Goal: Book appointment/travel/reservation

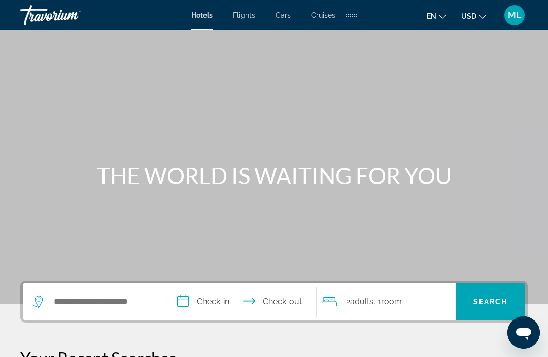
click at [514, 22] on div "ML" at bounding box center [515, 15] width 20 height 20
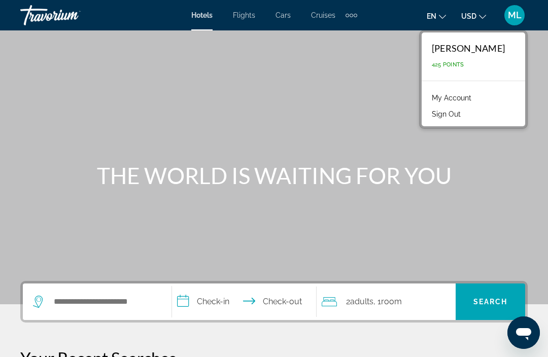
click at [357, 20] on div "Extra navigation items" at bounding box center [352, 15] width 12 height 15
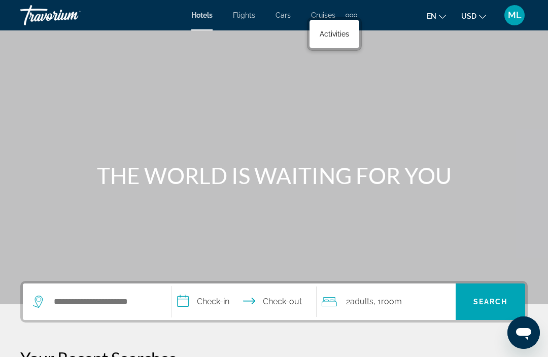
click at [338, 41] on link "Activities" at bounding box center [335, 34] width 40 height 18
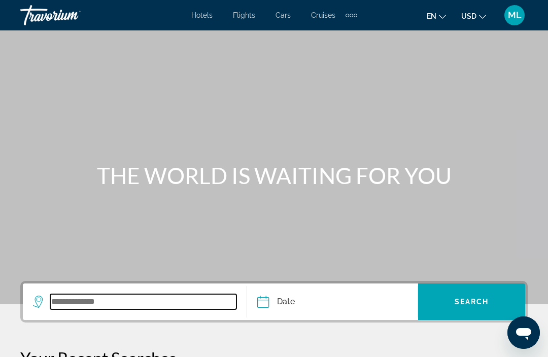
click at [124, 304] on input "Search widget" at bounding box center [143, 301] width 186 height 15
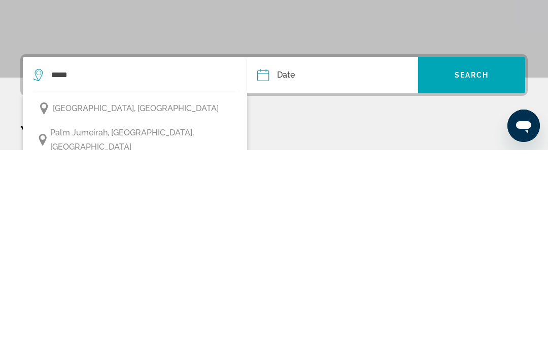
click at [126, 309] on span "[GEOGRAPHIC_DATA], [GEOGRAPHIC_DATA]" at bounding box center [136, 316] width 166 height 14
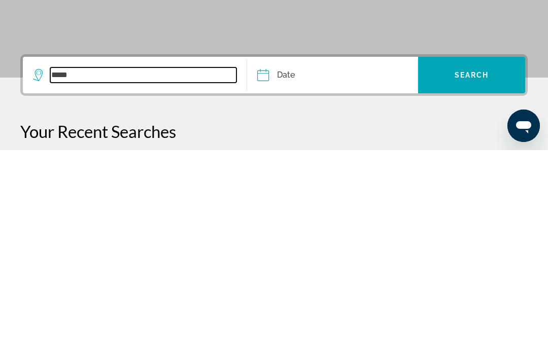
type input "**********"
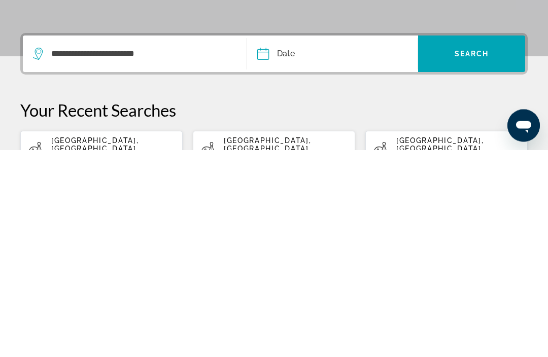
click at [292, 243] on input "Date" at bounding box center [297, 263] width 84 height 40
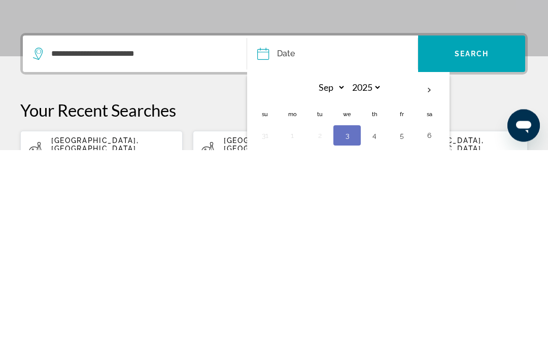
scroll to position [205, 0]
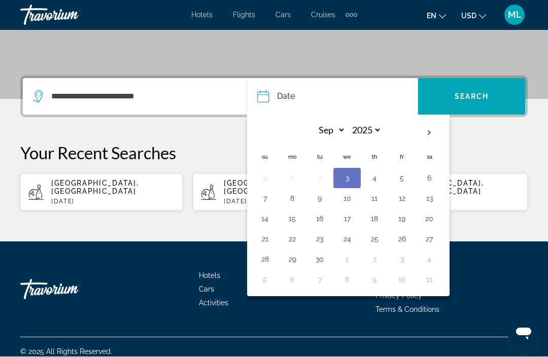
click at [296, 221] on button "15" at bounding box center [292, 219] width 16 height 14
type input "**********"
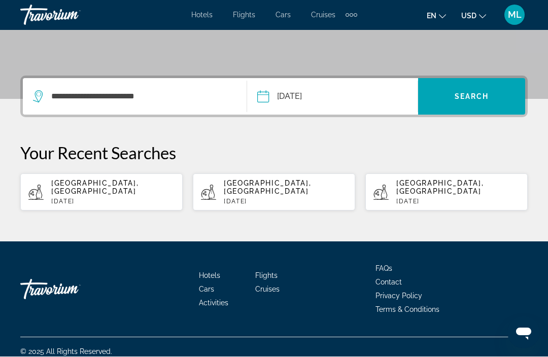
click at [475, 103] on span "Search widget" at bounding box center [471, 97] width 107 height 24
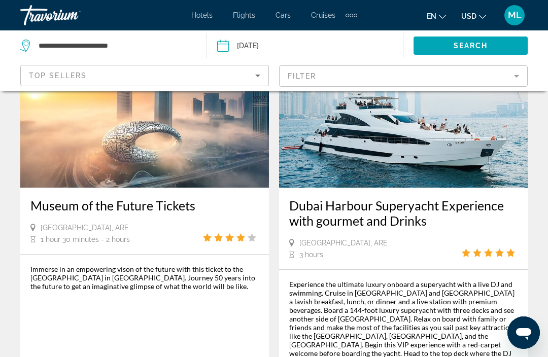
scroll to position [1417, 0]
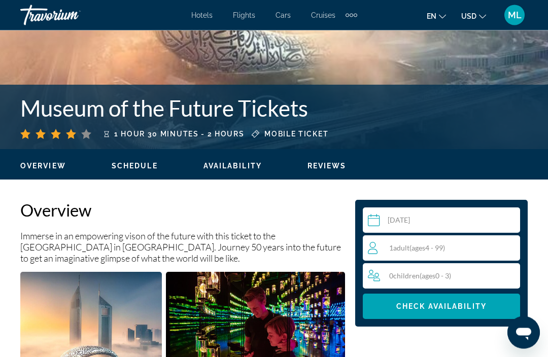
scroll to position [364, 0]
click at [469, 253] on div "1 Adult Adults ( ages [DEMOGRAPHIC_DATA])" at bounding box center [444, 248] width 152 height 12
click at [503, 254] on div "1 Adult Adults ( ages [DEMOGRAPHIC_DATA]) min : 1, max : 15" at bounding box center [444, 248] width 152 height 16
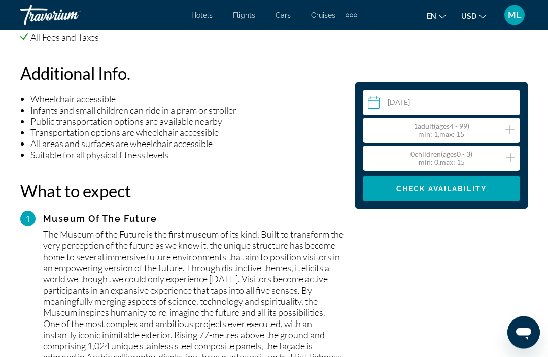
scroll to position [1048, 0]
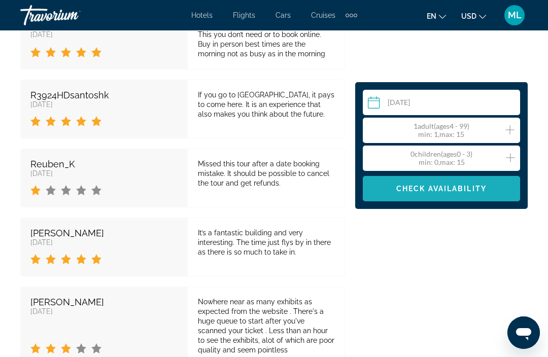
click at [440, 197] on span "Main content" at bounding box center [441, 189] width 157 height 24
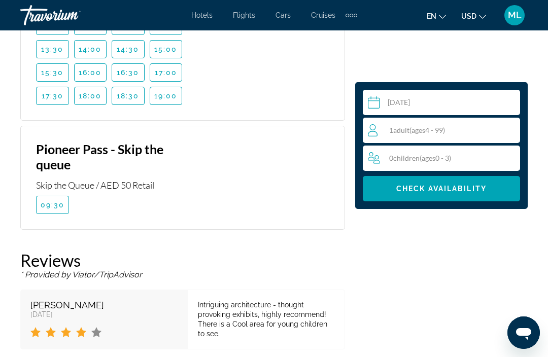
scroll to position [1827, 0]
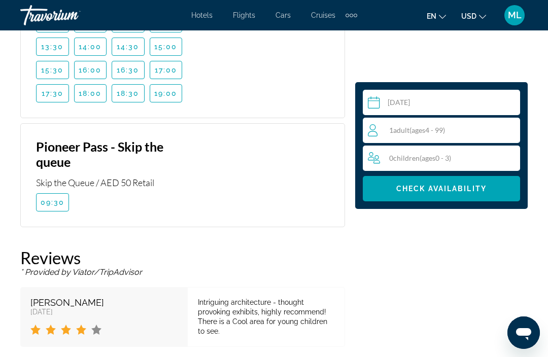
click at [461, 138] on div "1 Adult Adults ( ages [DEMOGRAPHIC_DATA])" at bounding box center [444, 130] width 152 height 25
click at [504, 131] on div "1 Adult Adults ( ages [DEMOGRAPHIC_DATA]) min : 1, max : 15" at bounding box center [444, 130] width 152 height 16
click at [513, 130] on icon "Increment adults" at bounding box center [510, 129] width 9 height 9
click at [451, 191] on span "Check Availability" at bounding box center [442, 189] width 90 height 8
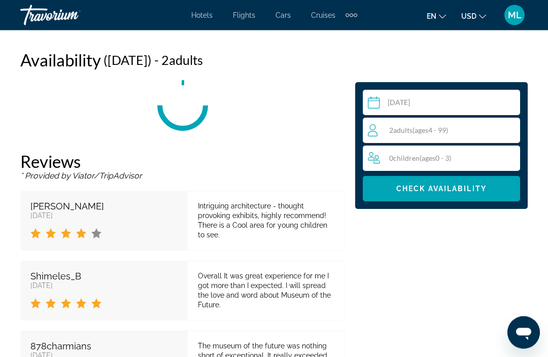
scroll to position [1673, 0]
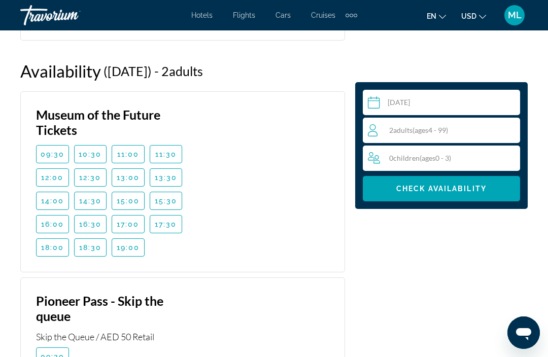
click at [92, 203] on span "14:30" at bounding box center [90, 201] width 23 height 8
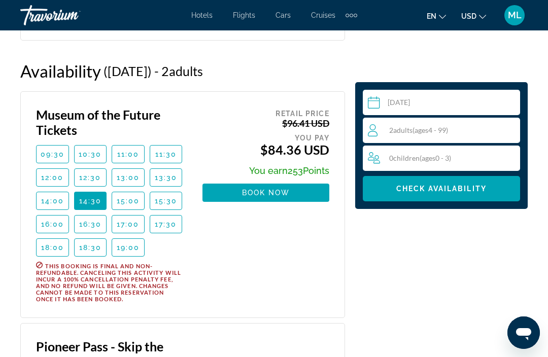
click at [92, 177] on span "12:30" at bounding box center [90, 178] width 22 height 8
click at [132, 180] on span "13:00" at bounding box center [128, 178] width 23 height 8
click at [170, 180] on span "13:30" at bounding box center [166, 178] width 23 height 8
click at [90, 205] on span "14:30" at bounding box center [90, 201] width 23 height 8
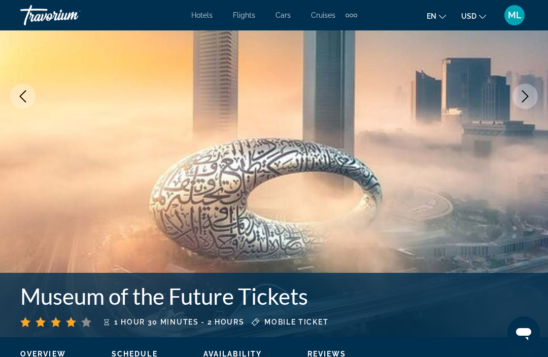
scroll to position [175, 0]
click at [354, 20] on div "Extra navigation items" at bounding box center [352, 15] width 12 height 15
click at [337, 42] on link "Activities" at bounding box center [334, 34] width 42 height 18
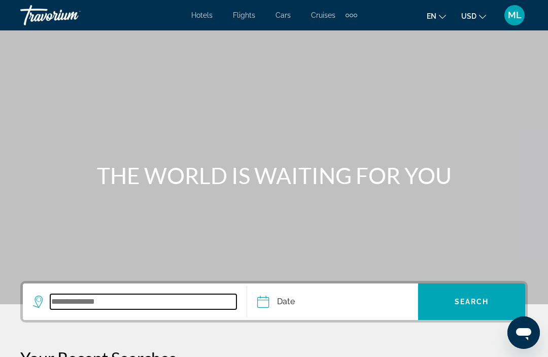
click at [89, 310] on input "Search widget" at bounding box center [143, 301] width 186 height 15
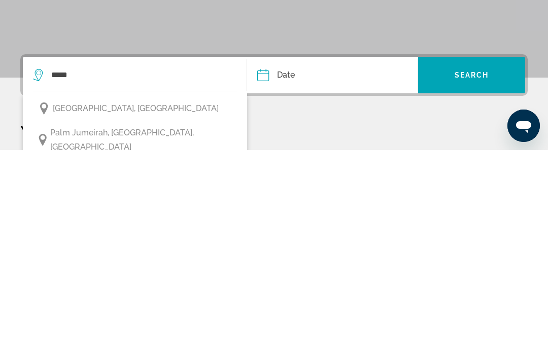
click at [143, 309] on span "[GEOGRAPHIC_DATA], [GEOGRAPHIC_DATA]" at bounding box center [136, 316] width 166 height 14
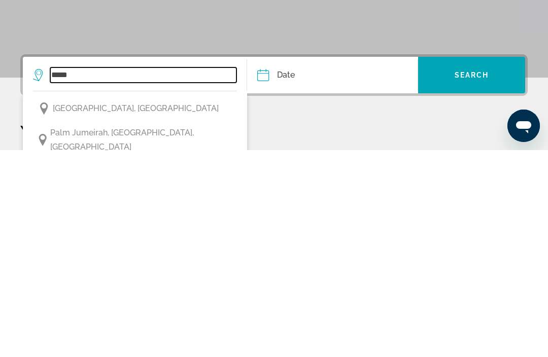
type input "**********"
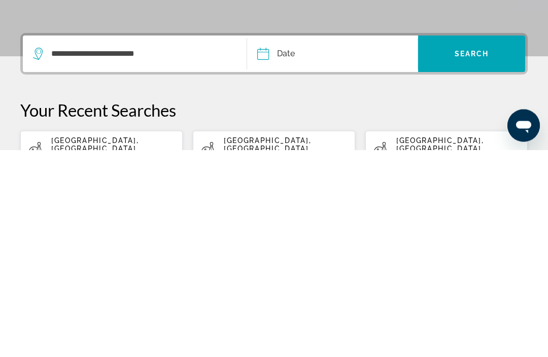
click at [303, 243] on input "Date" at bounding box center [297, 263] width 84 height 40
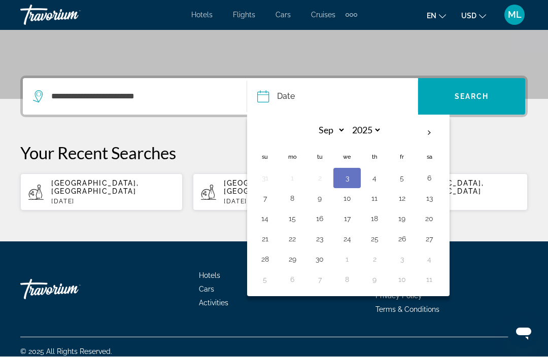
click at [323, 220] on button "16" at bounding box center [320, 219] width 16 height 14
type input "**********"
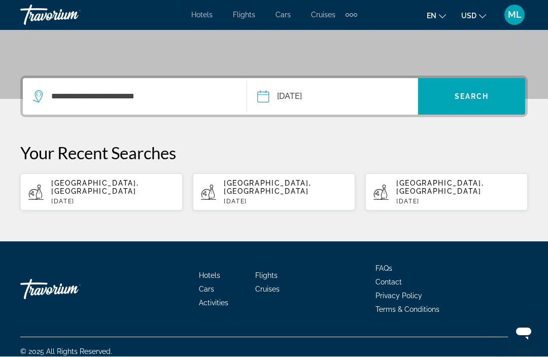
click at [478, 100] on span "Search" at bounding box center [472, 97] width 35 height 8
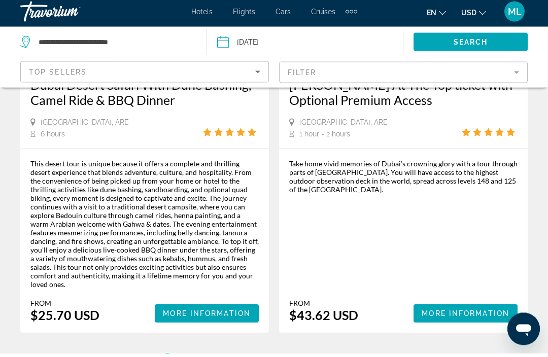
scroll to position [2447, 0]
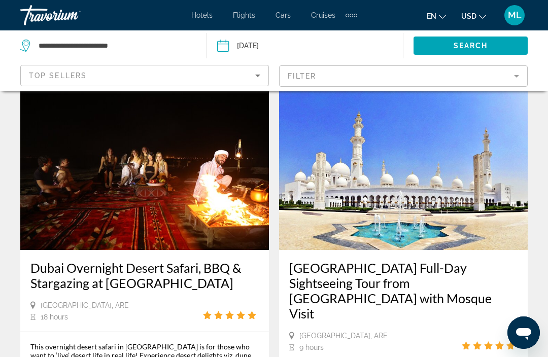
scroll to position [1259, 0]
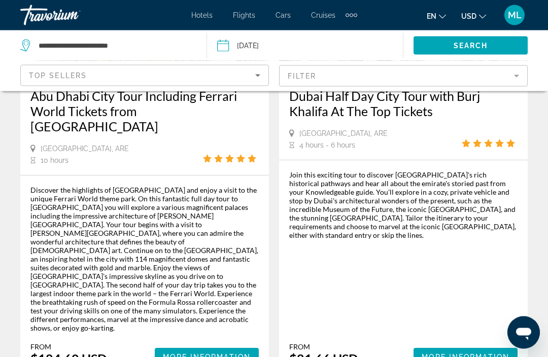
scroll to position [2275, 0]
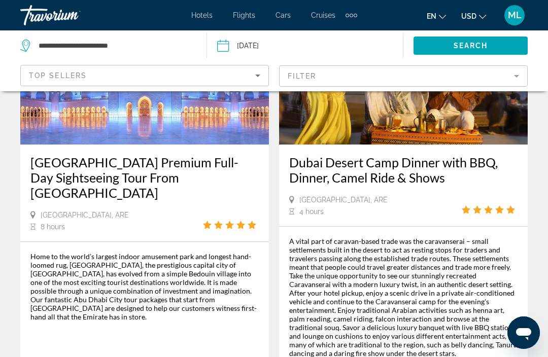
scroll to position [2413, 0]
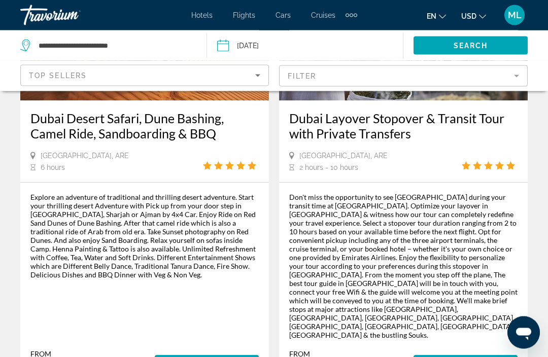
scroll to position [2370, 0]
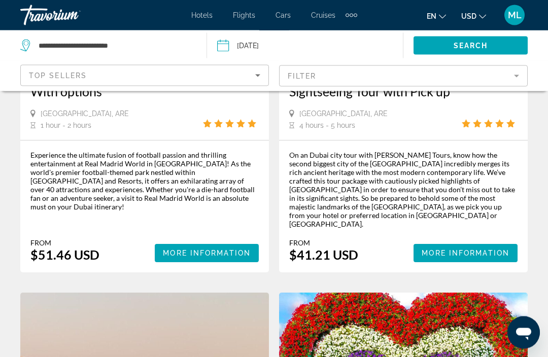
scroll to position [1466, 0]
